Goal: Task Accomplishment & Management: Complete application form

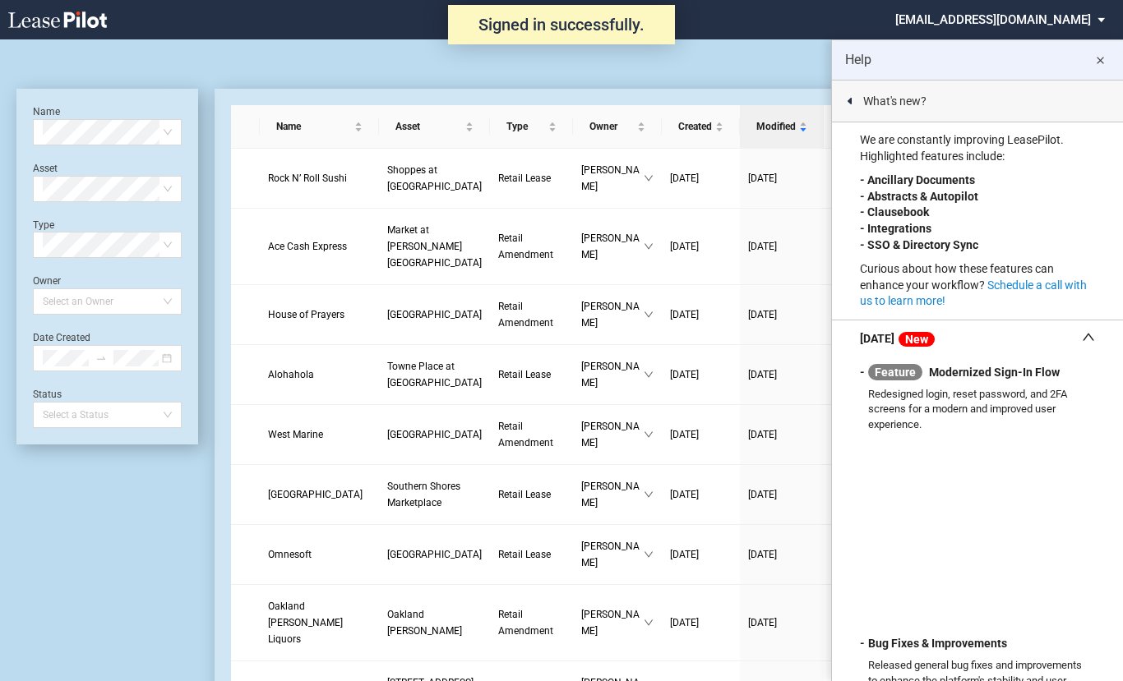
click at [1099, 64] on md-icon "close" at bounding box center [1100, 61] width 20 height 20
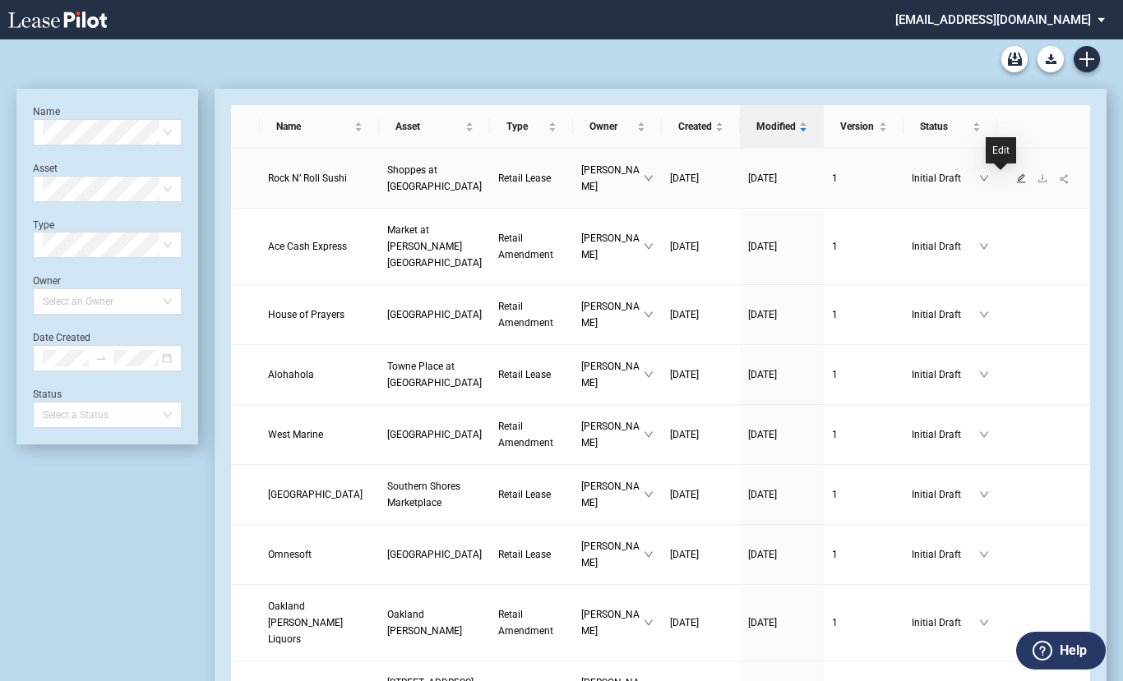
click at [1016, 175] on icon "edit" at bounding box center [1021, 178] width 10 height 10
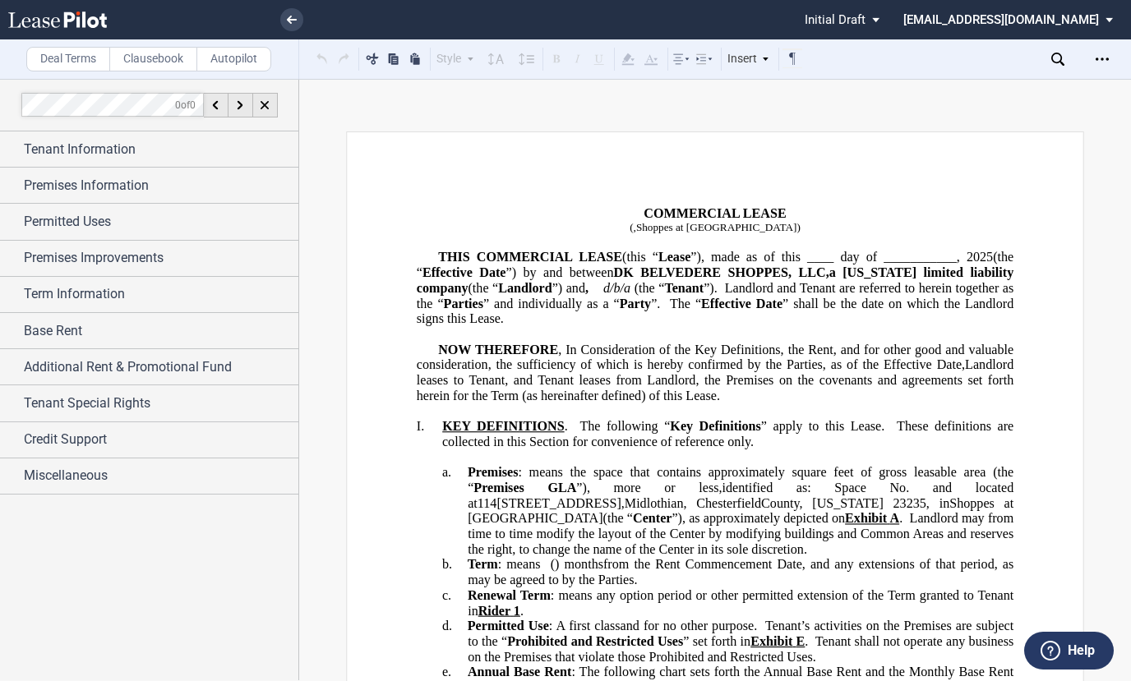
click at [739, 210] on span "COMMERCIAL LEASE" at bounding box center [715, 212] width 142 height 15
click at [572, 253] on span "THIS COMMERCIAL LEASE" at bounding box center [530, 257] width 184 height 15
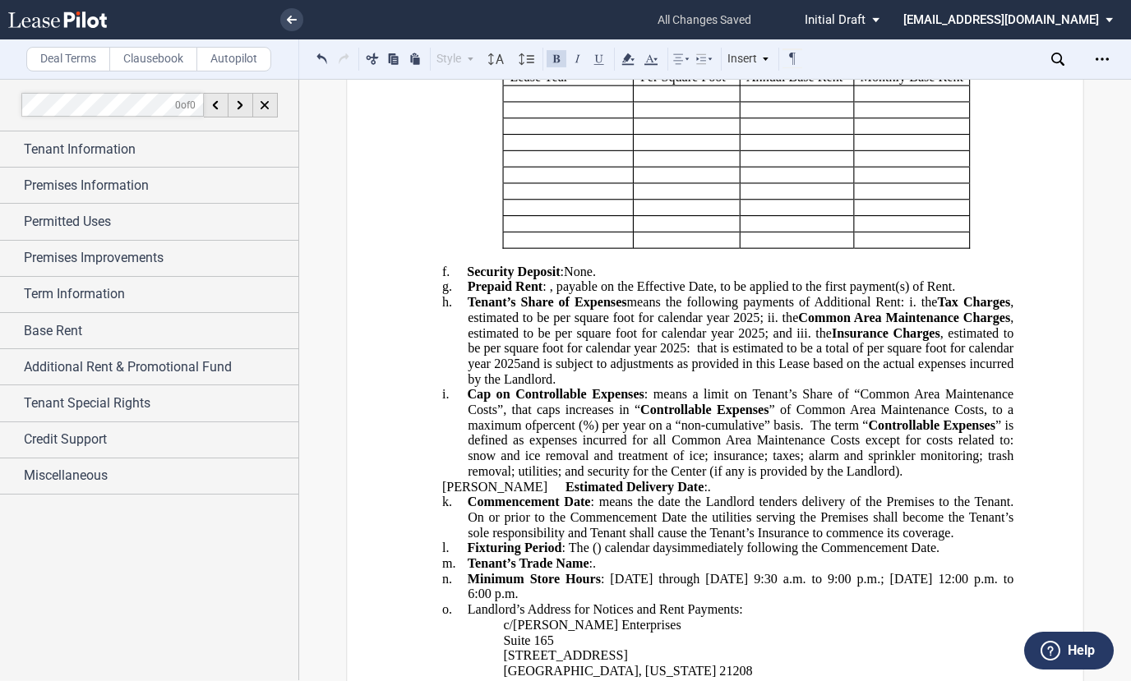
scroll to position [740, 0]
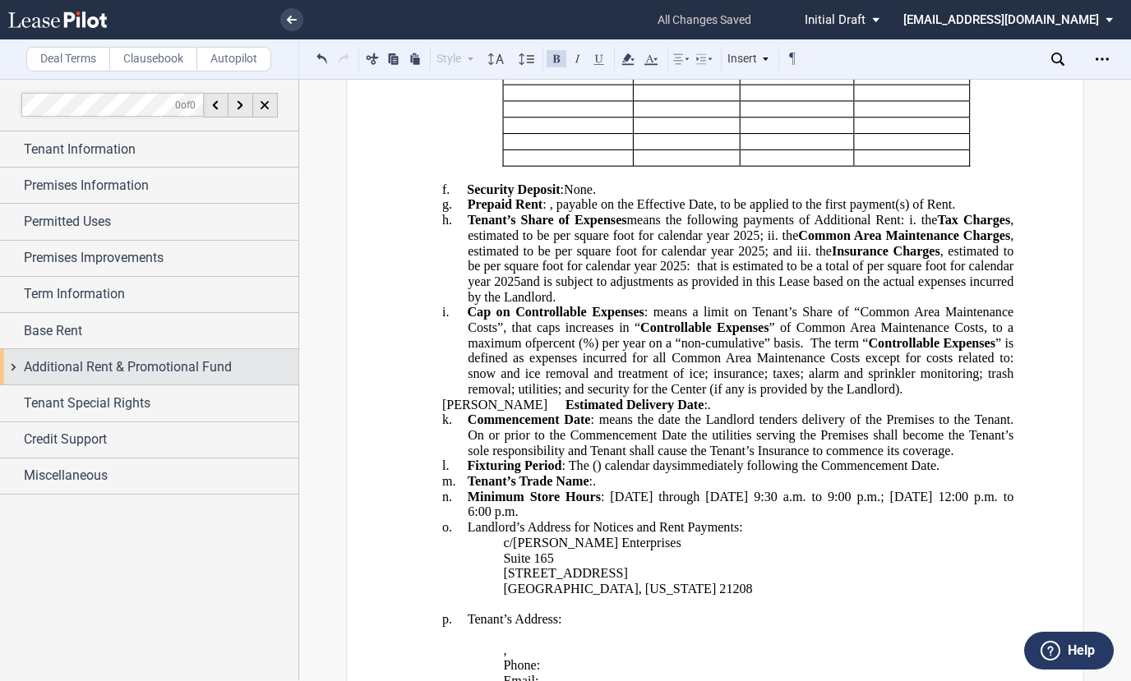
click at [67, 362] on span "Additional Rent & Promotional Fund" at bounding box center [128, 368] width 208 height 20
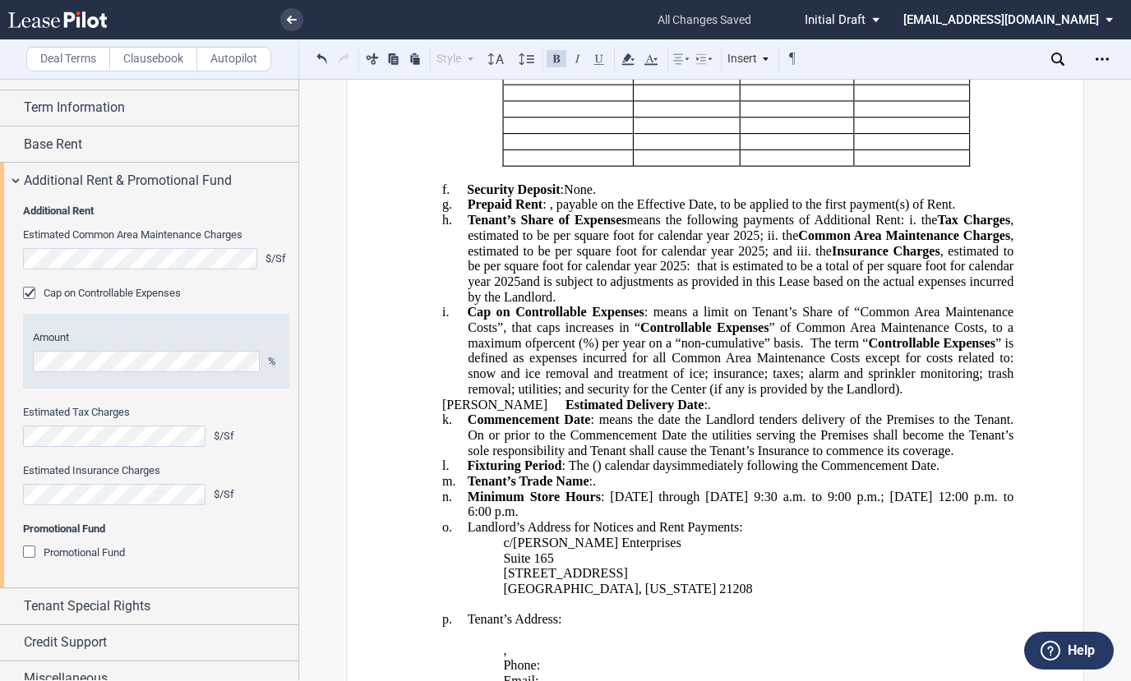
scroll to position [202, 0]
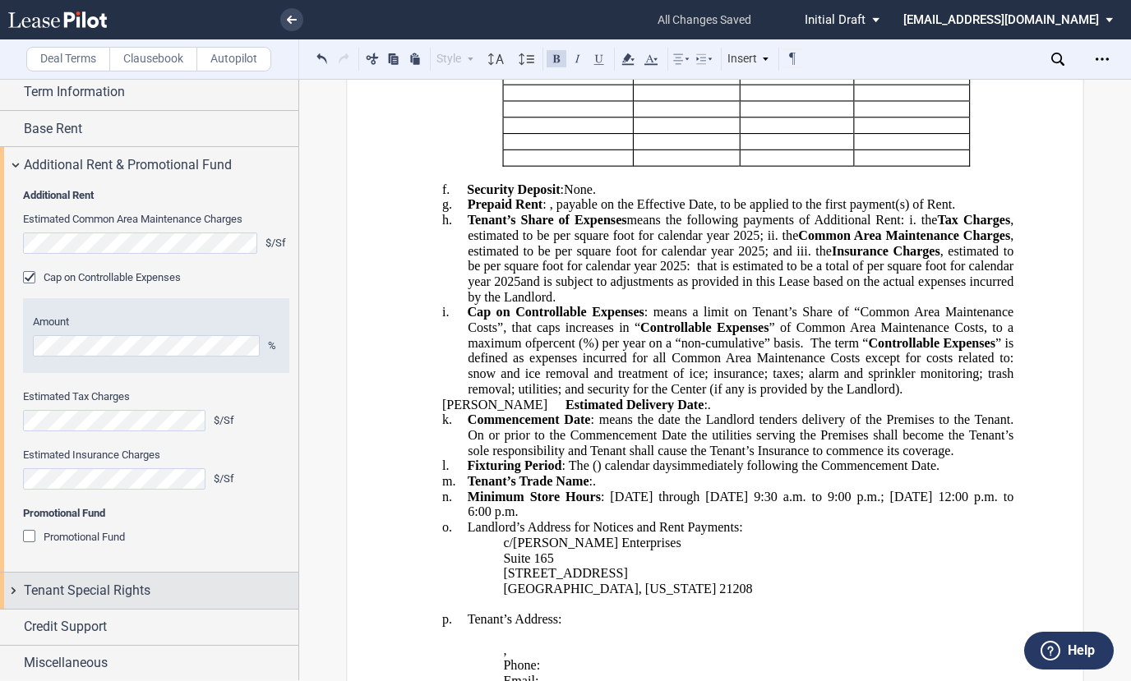
click at [94, 588] on span "Tenant Special Rights" at bounding box center [87, 591] width 127 height 20
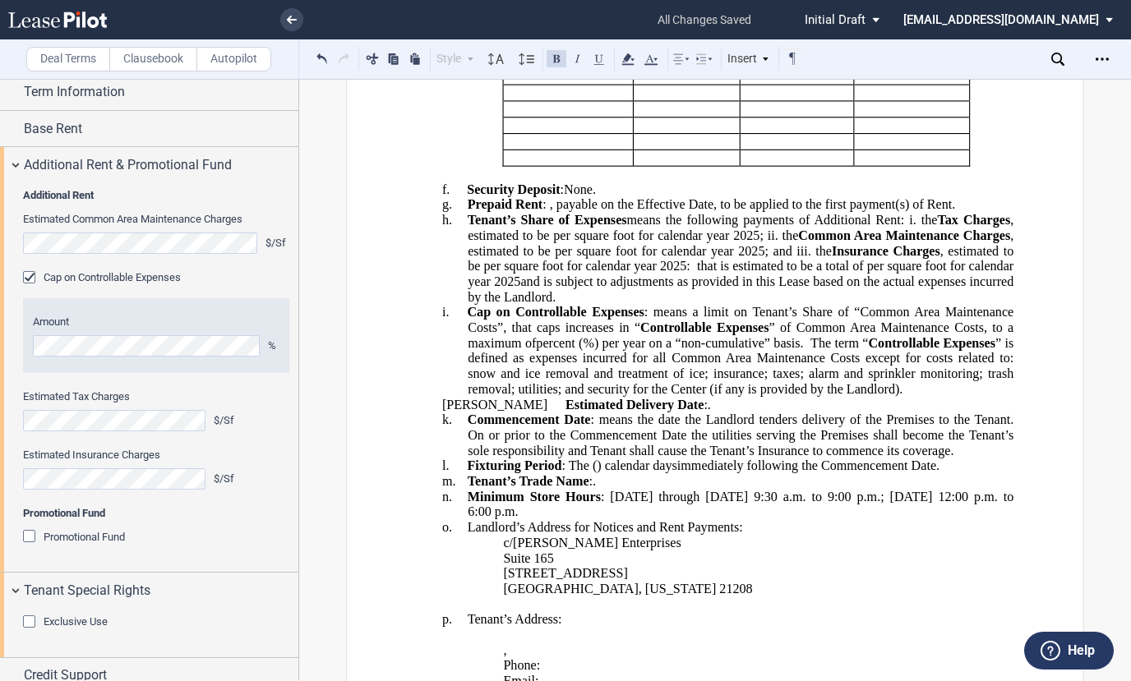
scroll to position [250, 0]
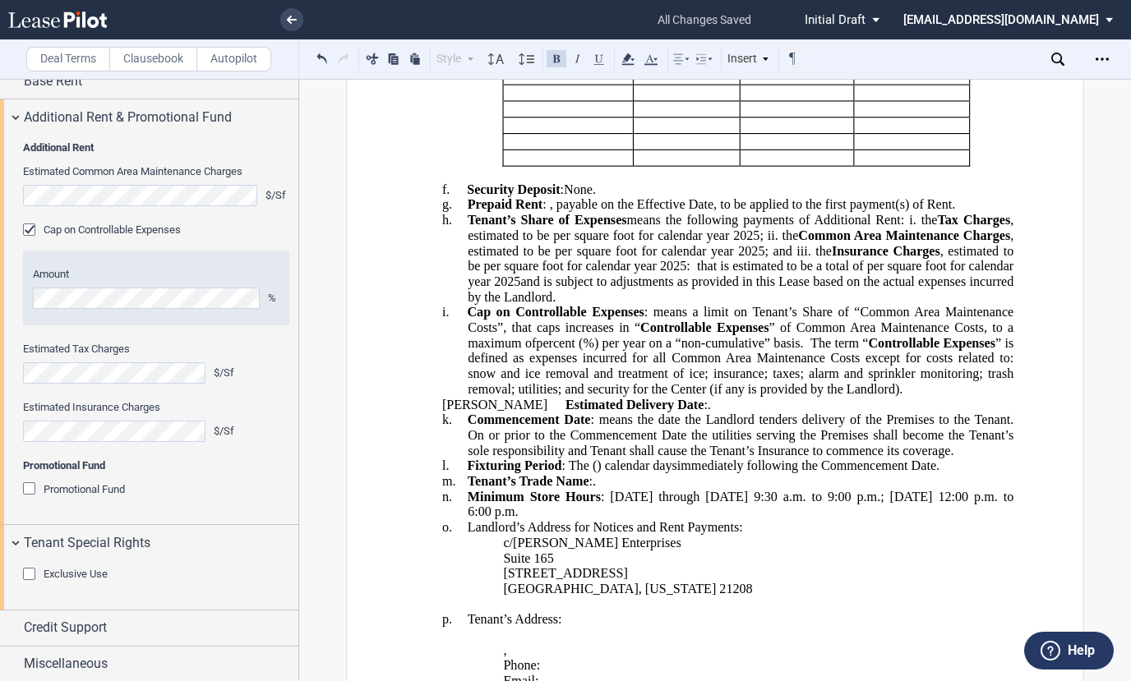
click at [36, 572] on div "Exclusive Use" at bounding box center [31, 576] width 16 height 16
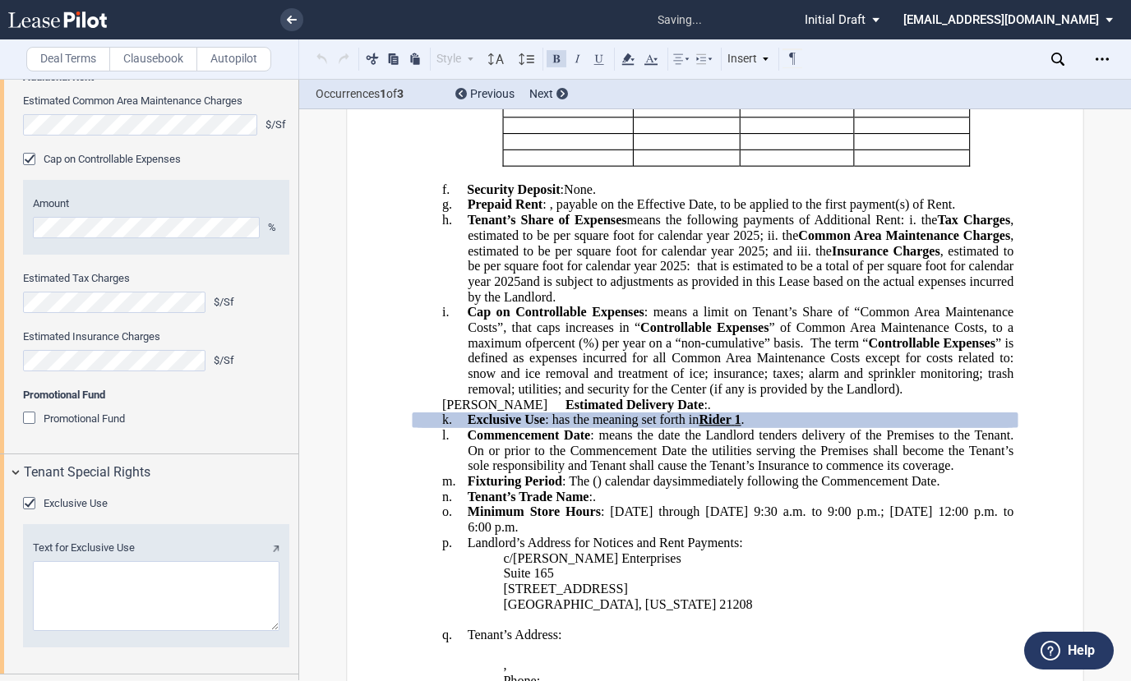
scroll to position [385, 0]
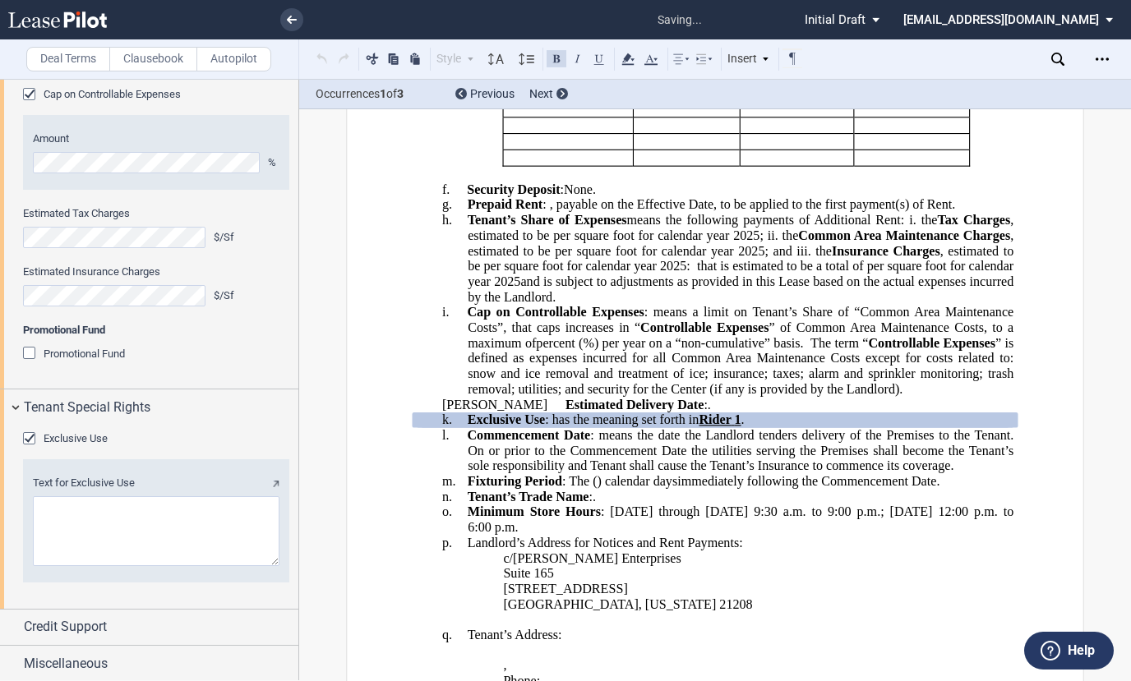
click at [79, 528] on textarea "Text for Exclusive Use" at bounding box center [156, 531] width 247 height 70
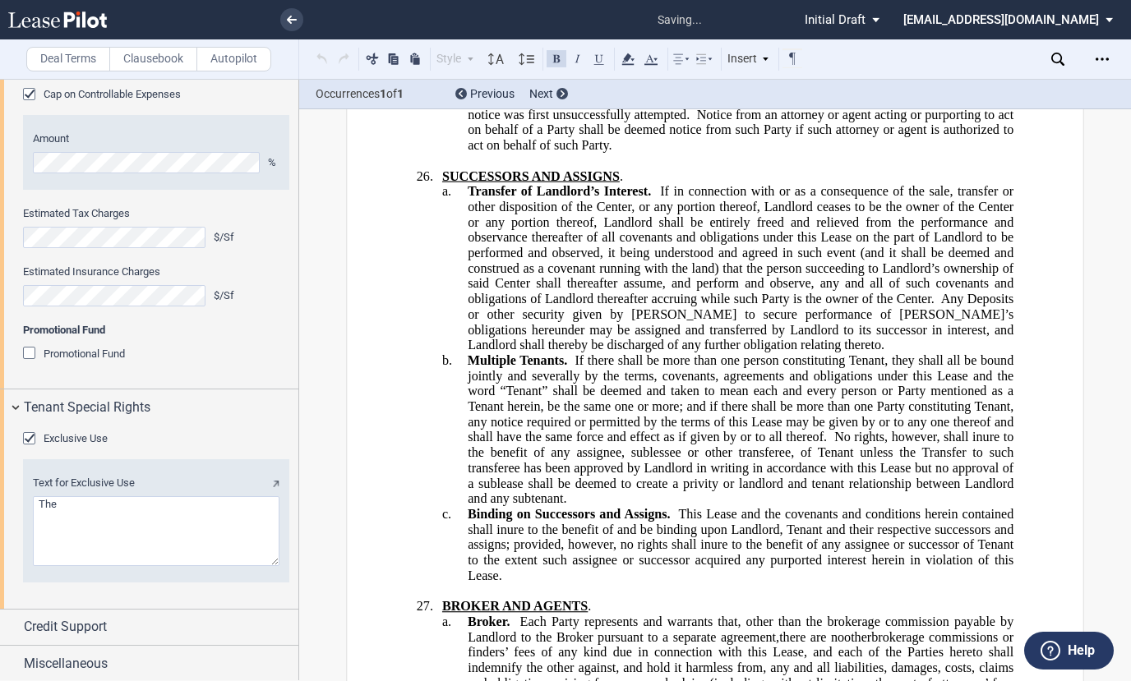
scroll to position [33678, 0]
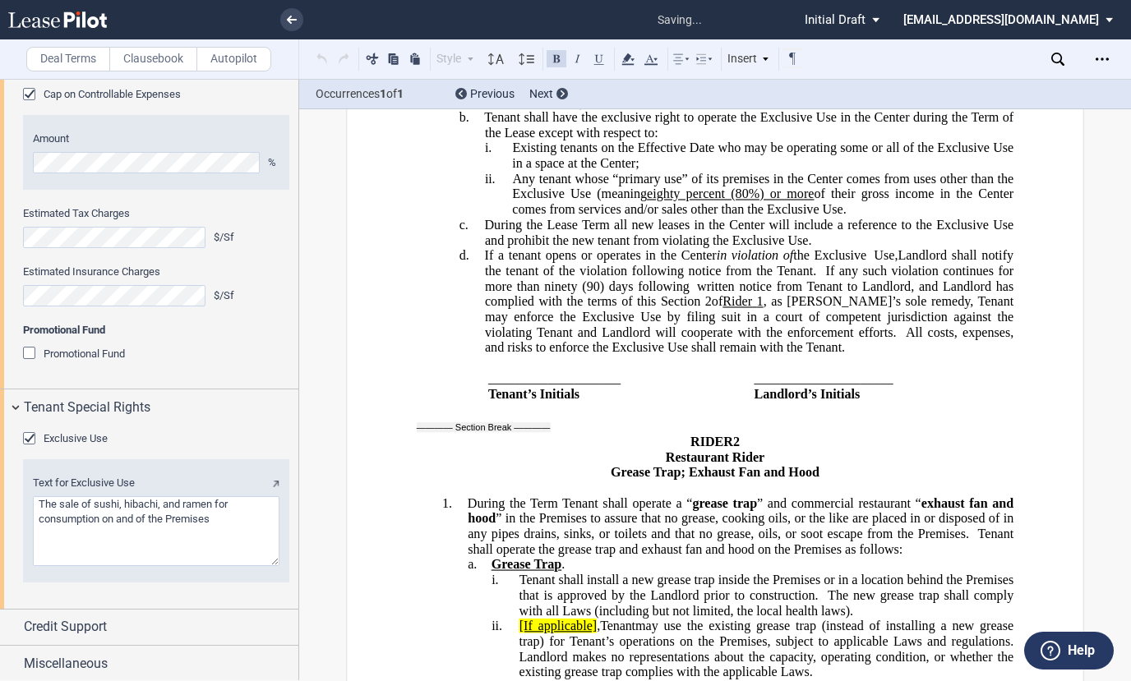
click at [94, 503] on textarea "Text for Exclusive Use" at bounding box center [156, 531] width 247 height 70
click at [266, 525] on textarea "Text for Exclusive Use" at bounding box center [156, 531] width 247 height 70
click at [71, 516] on textarea "Text for Exclusive Use" at bounding box center [156, 531] width 247 height 70
click at [59, 556] on textarea "Text for Exclusive Use" at bounding box center [156, 531] width 247 height 70
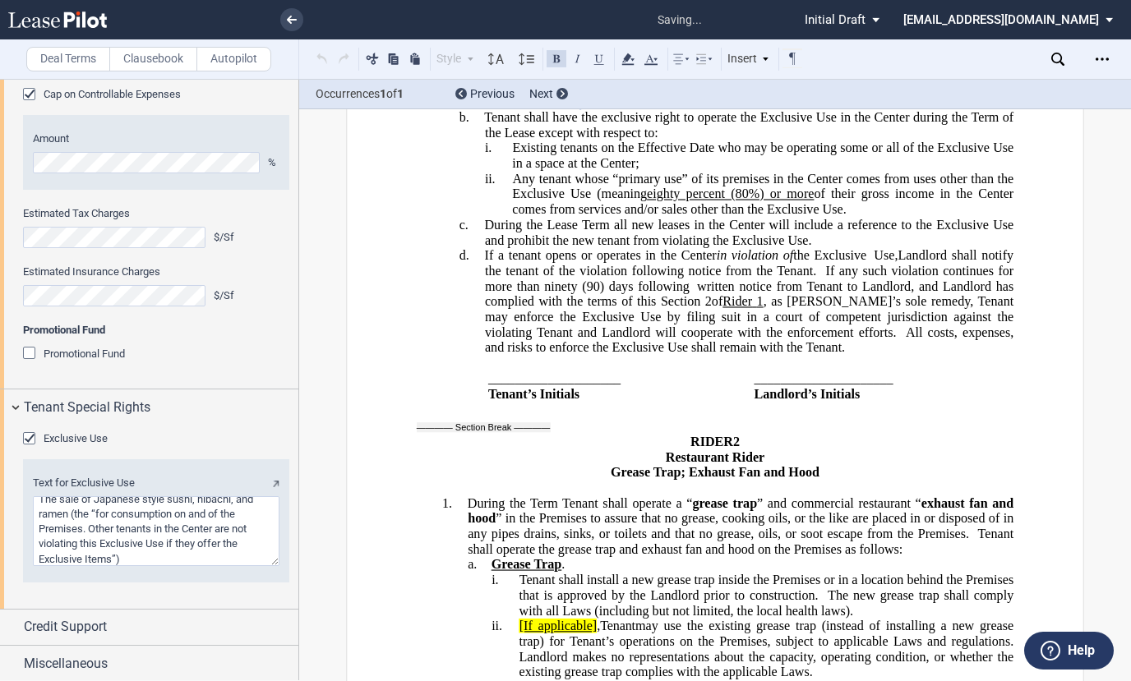
click at [111, 552] on textarea "Text for Exclusive Use" at bounding box center [156, 531] width 247 height 70
drag, startPoint x: 107, startPoint y: 515, endPoint x: 69, endPoint y: 516, distance: 37.8
click at [69, 516] on textarea "Text for Exclusive Use" at bounding box center [156, 531] width 247 height 70
click at [70, 515] on textarea "Text for Exclusive Use" at bounding box center [156, 531] width 247 height 70
click at [90, 510] on textarea "Text for Exclusive Use" at bounding box center [156, 531] width 247 height 70
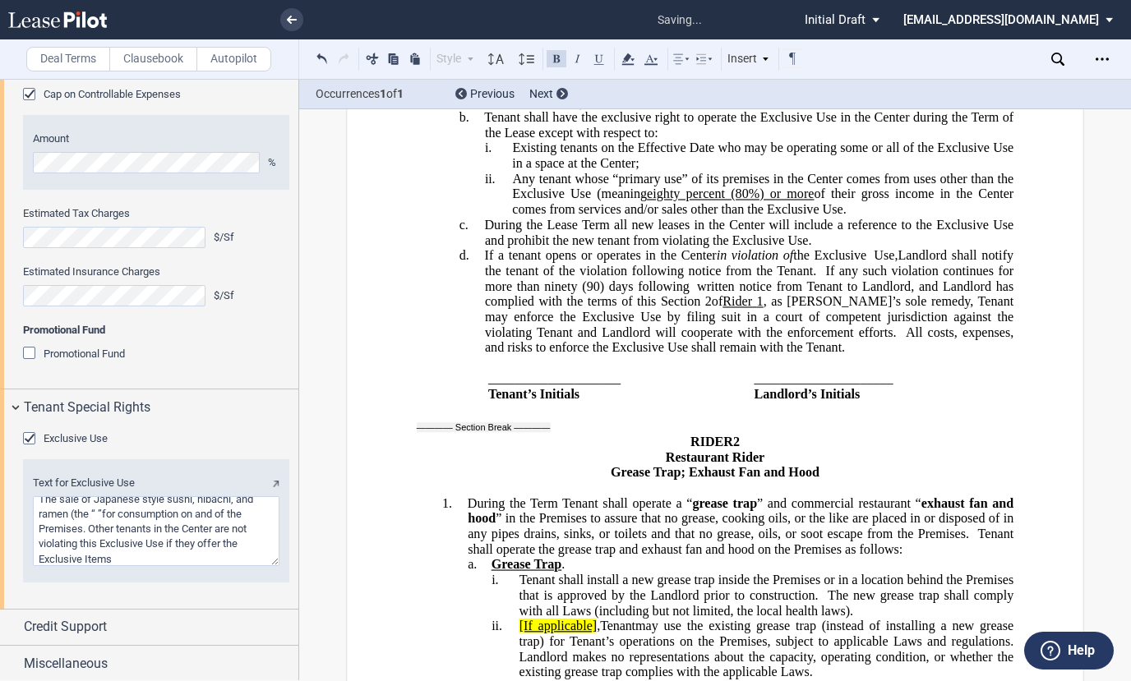
click at [94, 515] on textarea "Text for Exclusive Use" at bounding box center [156, 531] width 247 height 70
click at [173, 509] on textarea "Text for Exclusive Use" at bounding box center [156, 531] width 247 height 70
click at [172, 510] on textarea "Text for Exclusive Use" at bounding box center [156, 531] width 247 height 70
click at [170, 510] on textarea "Text for Exclusive Use" at bounding box center [156, 531] width 247 height 70
click at [172, 510] on textarea "Text for Exclusive Use" at bounding box center [156, 531] width 247 height 70
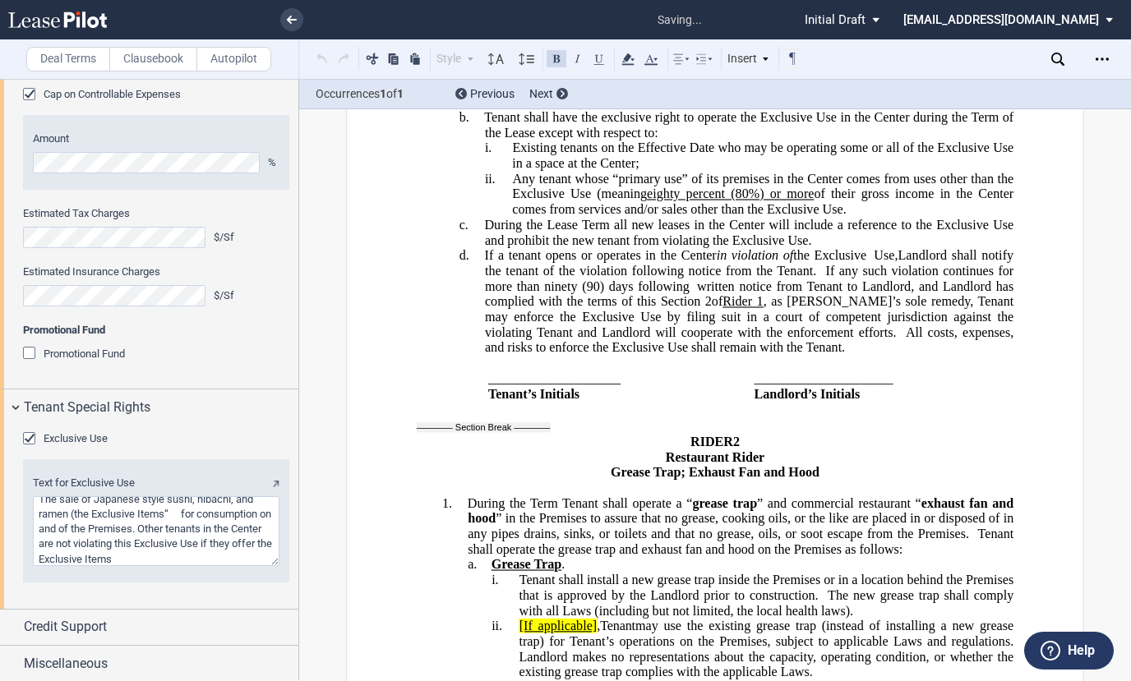
click at [172, 510] on textarea "Text for Exclusive Use" at bounding box center [156, 531] width 247 height 70
click at [164, 510] on textarea "Text for Exclusive Use" at bounding box center [156, 531] width 247 height 70
click at [95, 506] on textarea "Text for Exclusive Use" at bounding box center [156, 531] width 247 height 70
drag, startPoint x: 168, startPoint y: 513, endPoint x: 97, endPoint y: 511, distance: 71.5
click at [97, 511] on textarea "Text for Exclusive Use" at bounding box center [156, 531] width 247 height 70
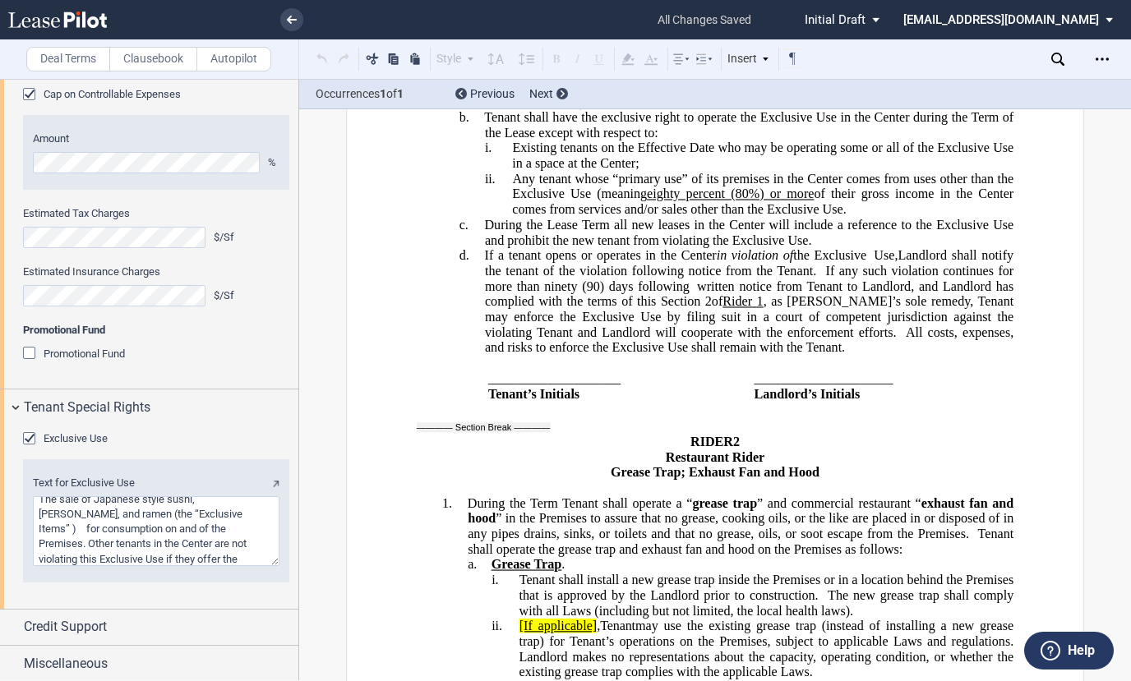
click at [556, 62] on span at bounding box center [579, 58] width 64 height 21
click at [656, 140] on span "Tenant shall have the exclusive right to operate the Exclusive Use in the Cente…" at bounding box center [750, 125] width 533 height 30
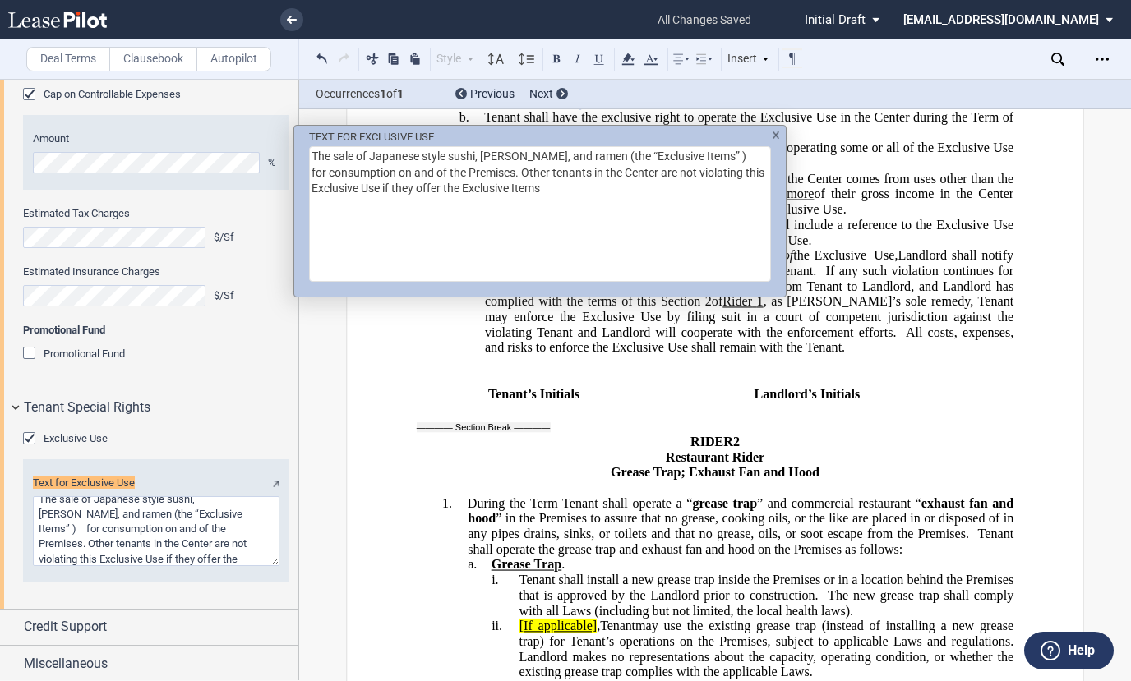
click at [388, 418] on div "TEXT FOR EXCLUSIVE USE The sale of Japanese style sushi, hibachi, and ramen (th…" at bounding box center [565, 340] width 1131 height 681
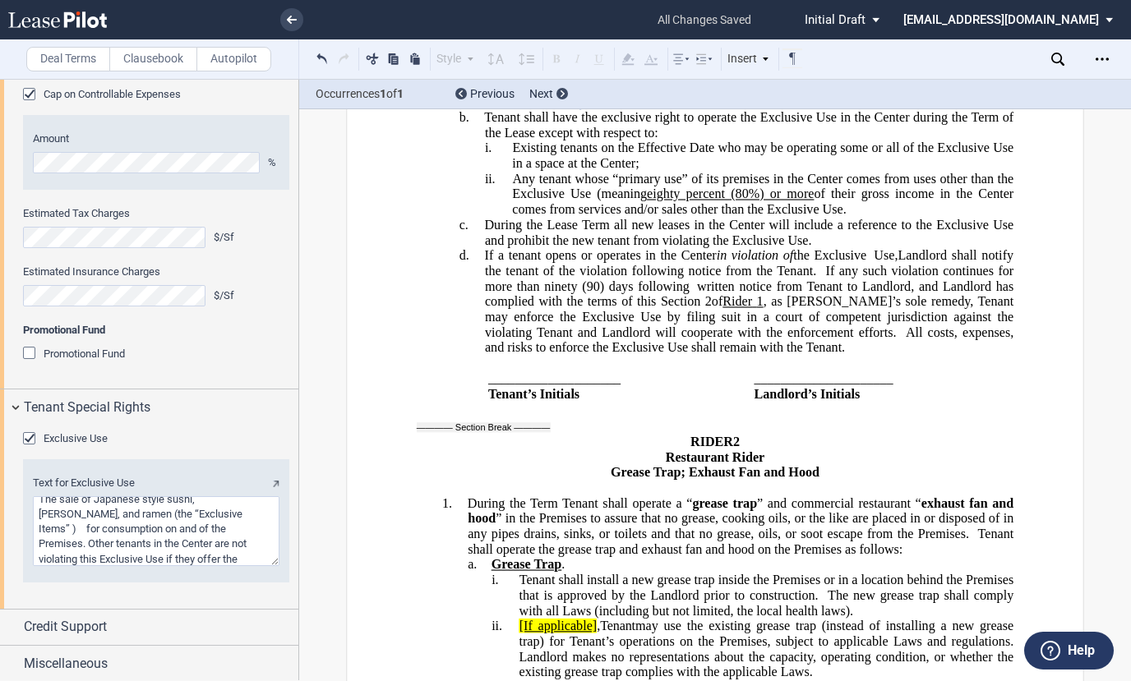
drag, startPoint x: 168, startPoint y: 512, endPoint x: 96, endPoint y: 518, distance: 71.7
click at [96, 518] on textarea "Text for Exclusive Use" at bounding box center [156, 531] width 247 height 70
click at [189, 513] on textarea "Text for Exclusive Use" at bounding box center [156, 531] width 247 height 70
click at [195, 556] on textarea "Text for Exclusive Use" at bounding box center [156, 531] width 247 height 70
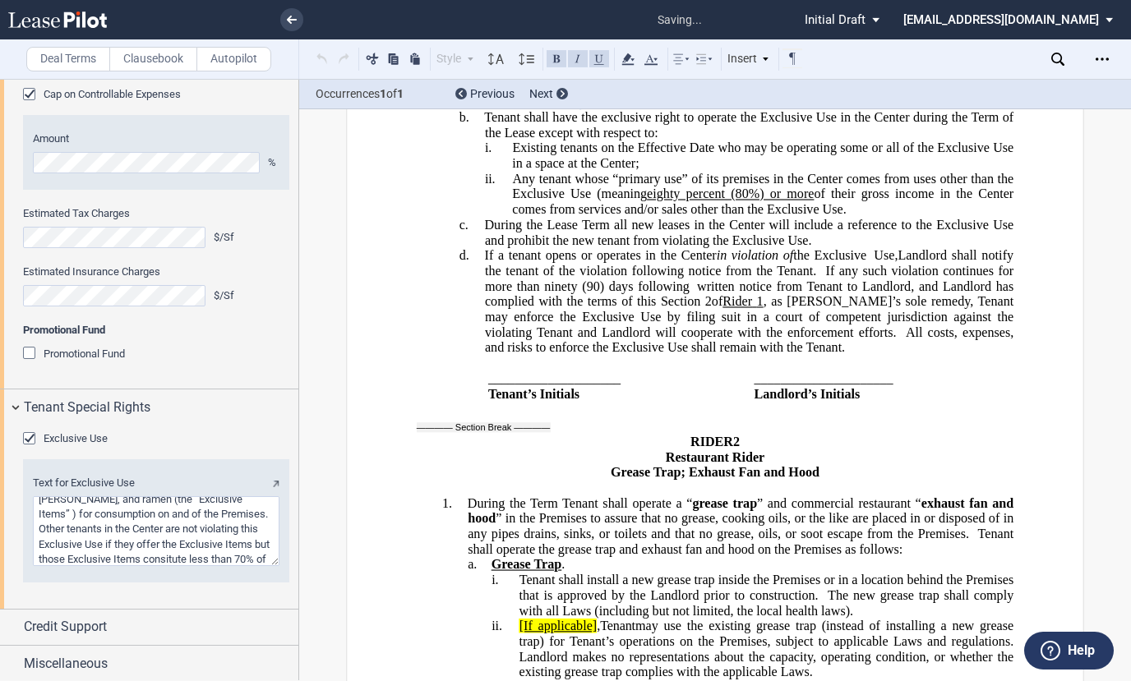
scroll to position [35, 0]
click at [140, 543] on textarea "Text for Exclusive Use" at bounding box center [156, 531] width 247 height 70
click at [145, 542] on textarea "Text for Exclusive Use" at bounding box center [156, 531] width 247 height 70
click at [141, 542] on textarea "Text for Exclusive Use" at bounding box center [156, 531] width 247 height 70
type textarea "The sale of Japanese style sushi, [PERSON_NAME], and ramen (the “Exclusive Item…"
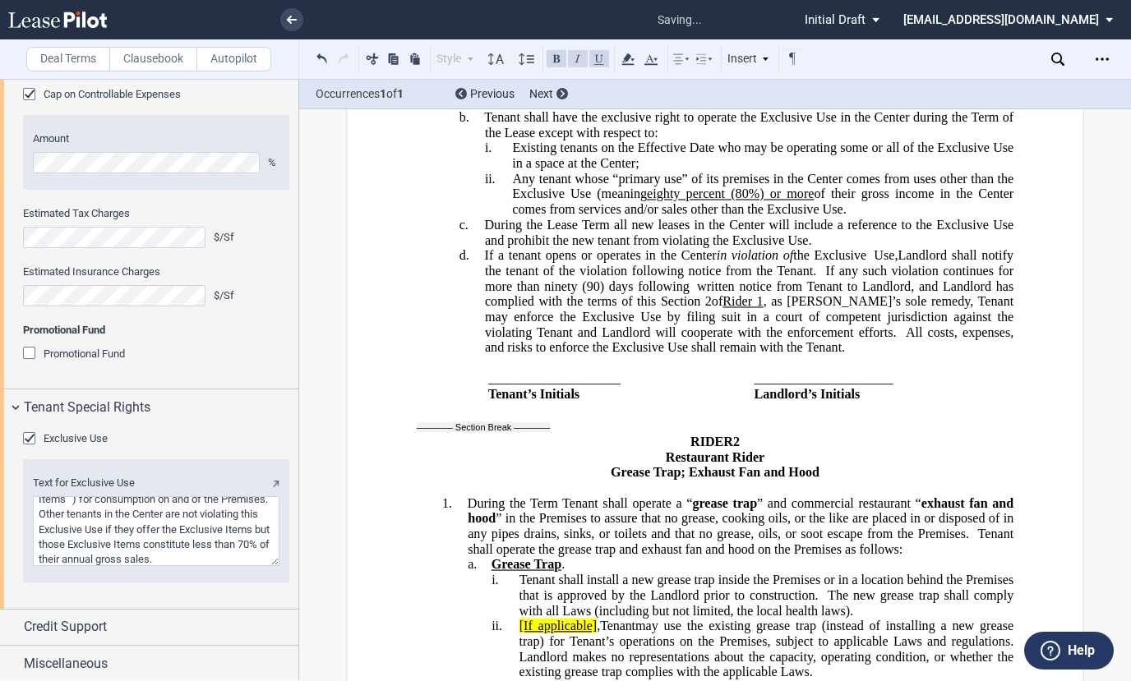
click at [603, 110] on p "a store selling: ﻿ ﻿ ." at bounding box center [758, 103] width 510 height 16
click at [625, 56] on icon at bounding box center [628, 59] width 20 height 20
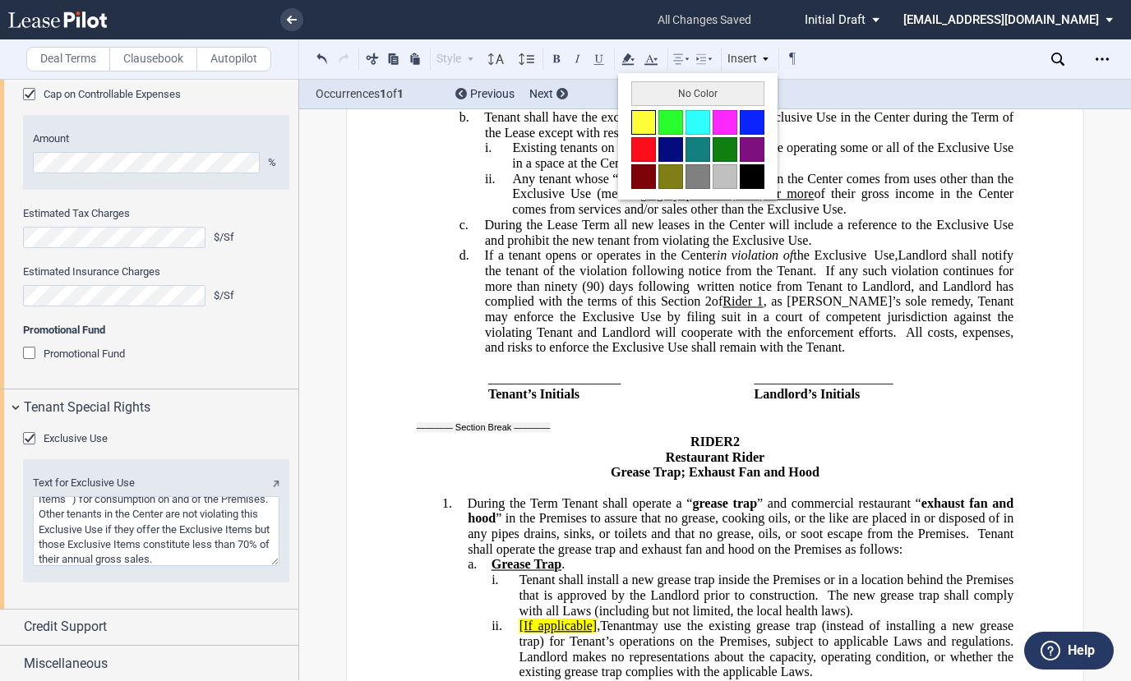
click at [643, 115] on button at bounding box center [643, 122] width 25 height 25
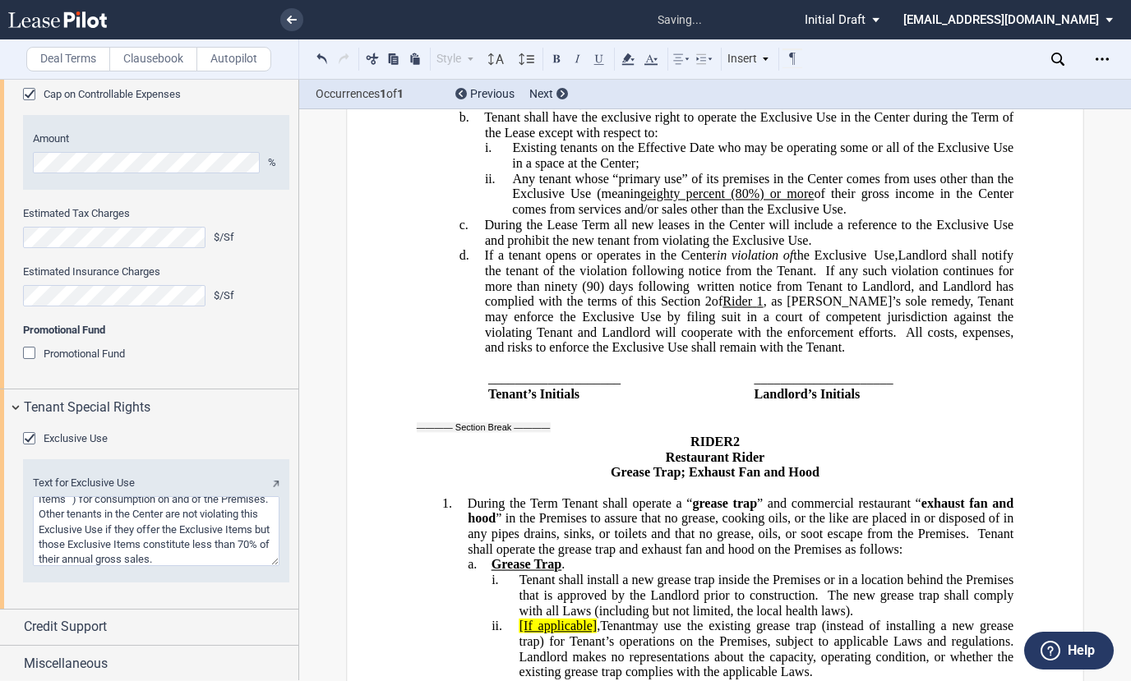
click at [556, 201] on span "Any tenant whose “primary use” of its premises in the Center comes from uses ot…" at bounding box center [764, 186] width 505 height 30
